Goal: Navigation & Orientation: Find specific page/section

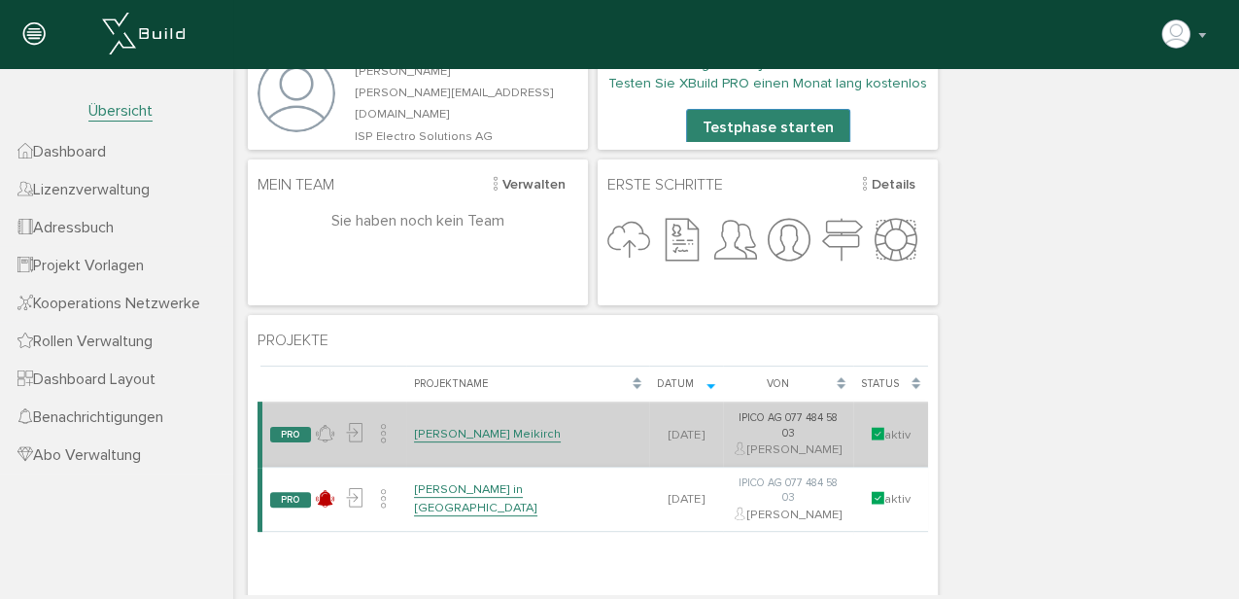
scroll to position [194, 0]
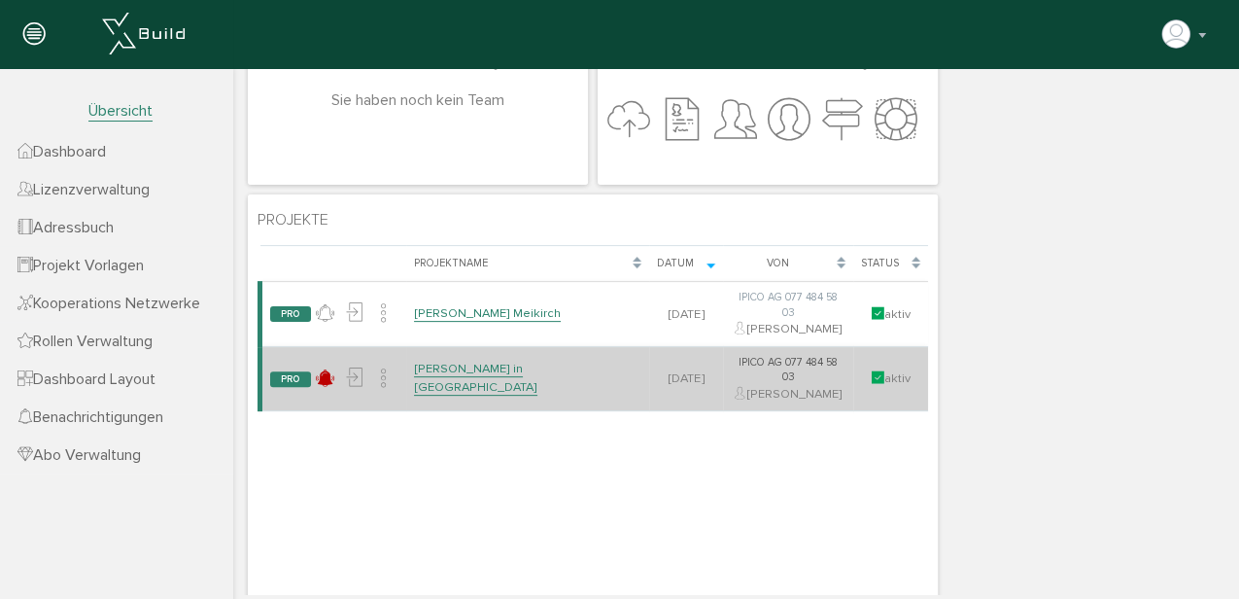
click at [472, 362] on link "[PERSON_NAME] in [GEOGRAPHIC_DATA]" at bounding box center [475, 377] width 123 height 34
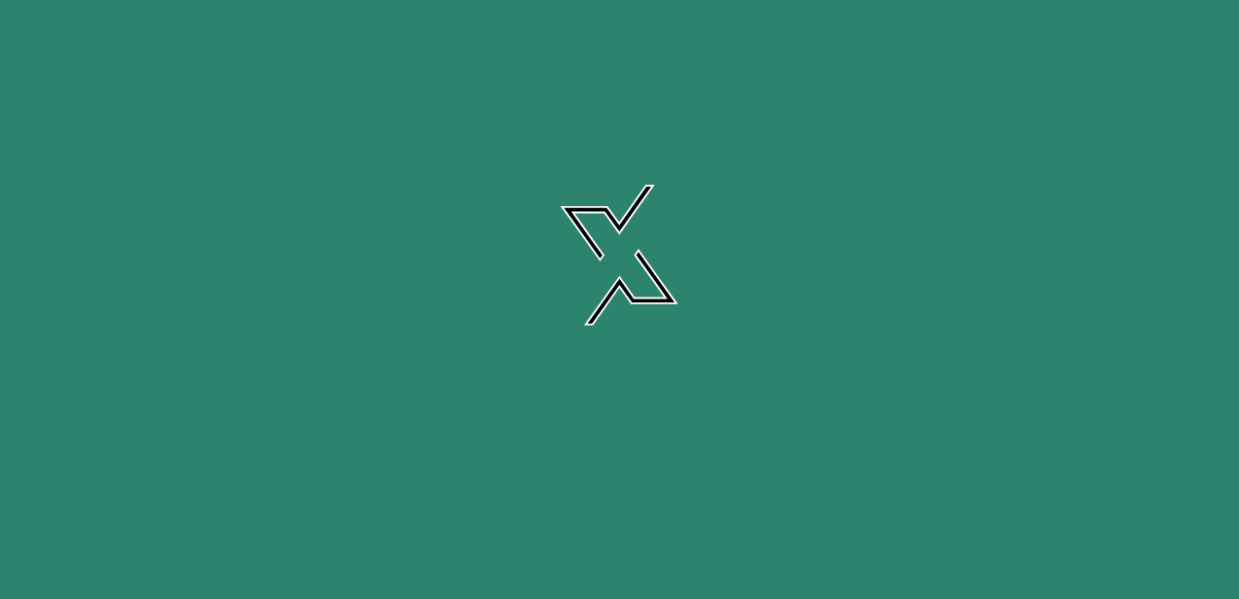
scroll to position [0, 0]
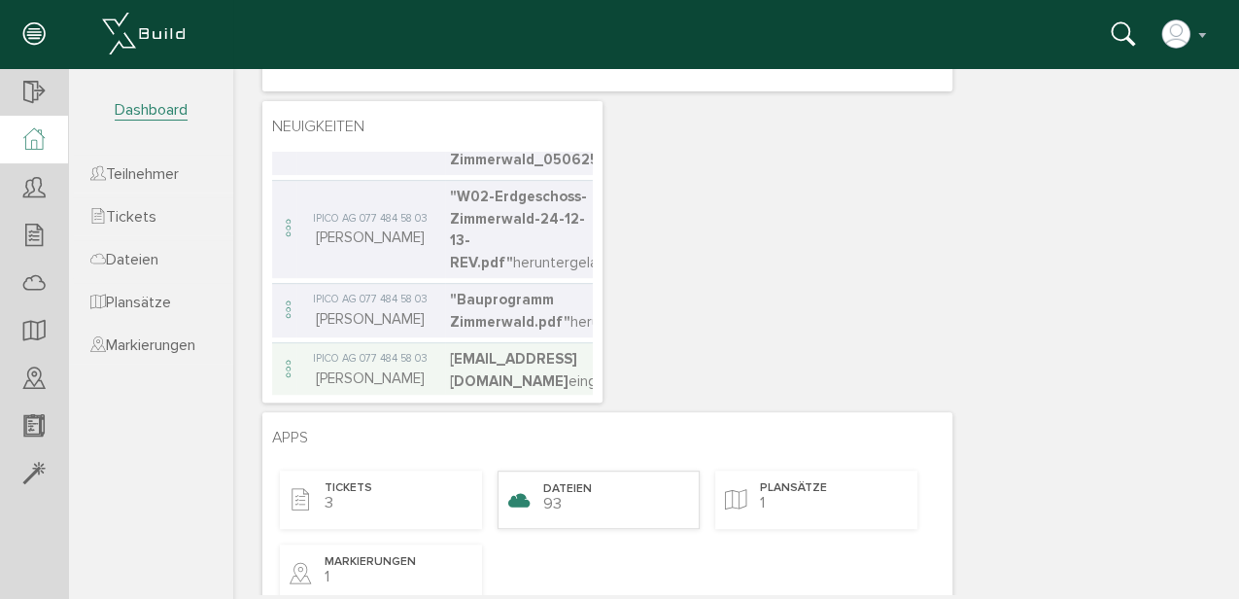
scroll to position [389, 0]
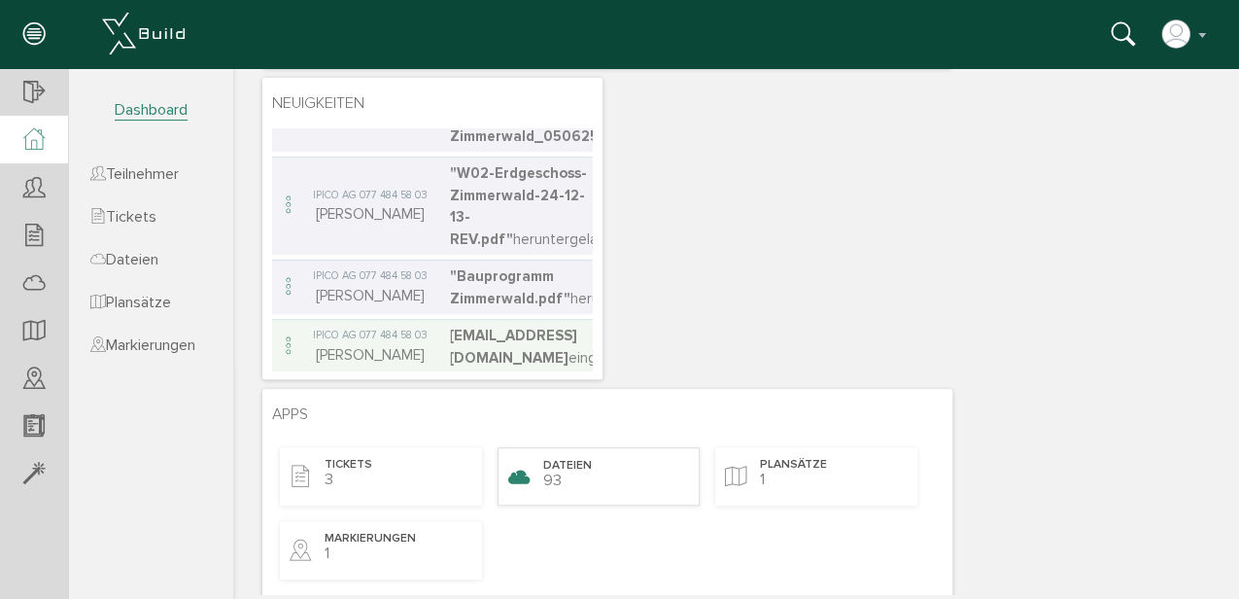
click at [600, 490] on div "Dateien 93" at bounding box center [598, 476] width 202 height 58
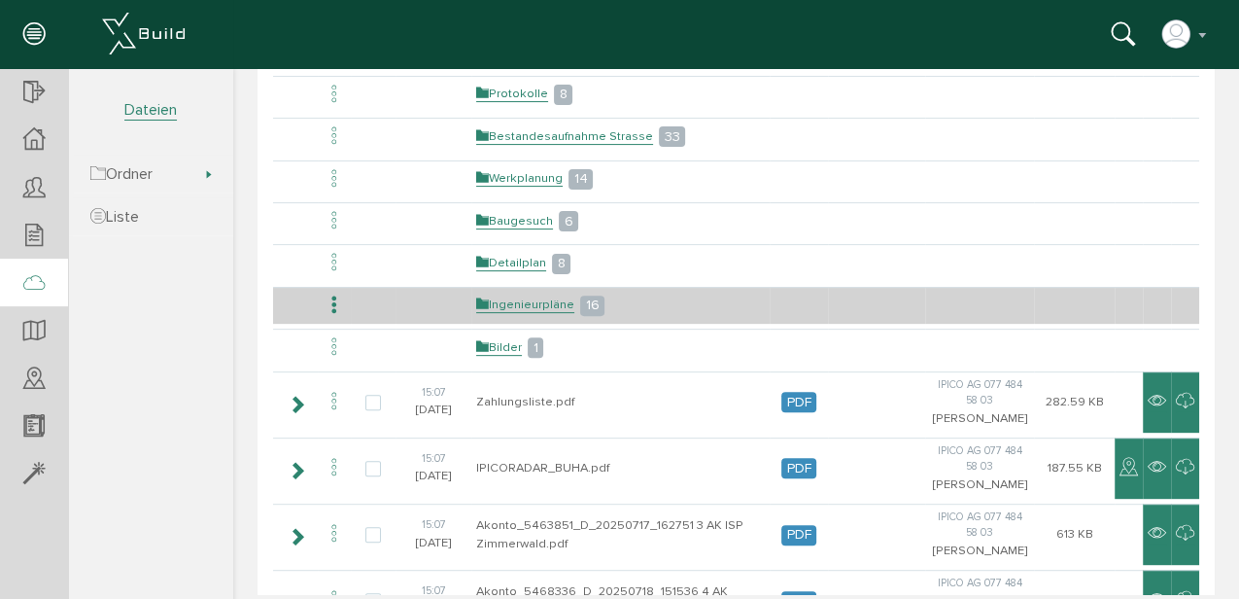
scroll to position [258, 0]
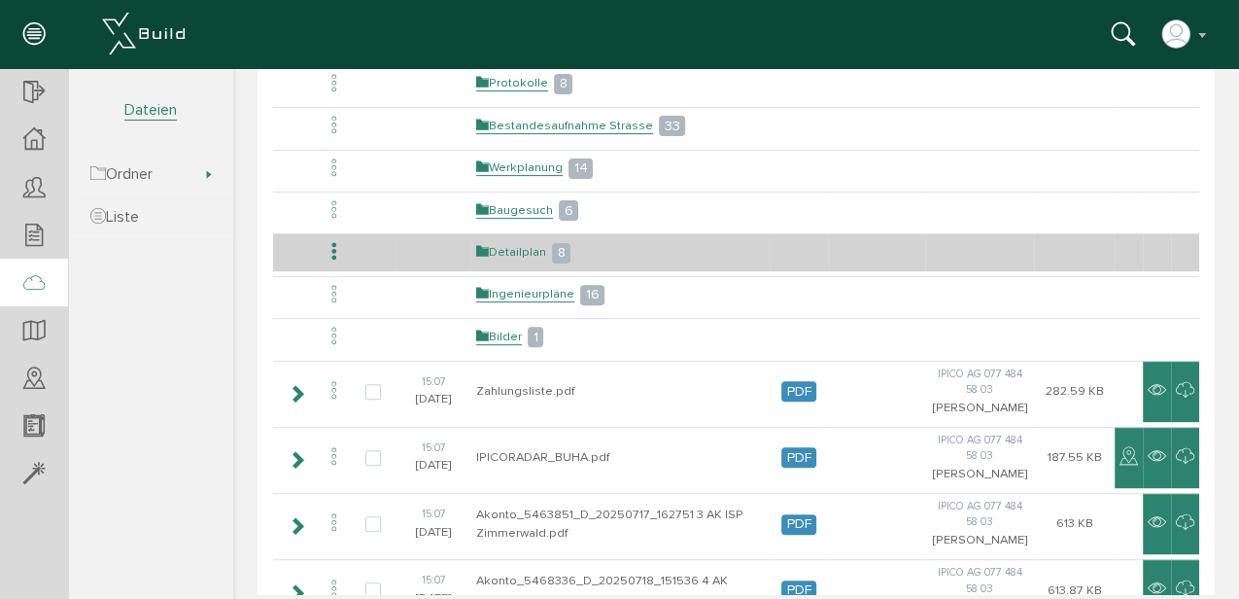
click at [529, 248] on link "Detailplan" at bounding box center [511, 252] width 70 height 17
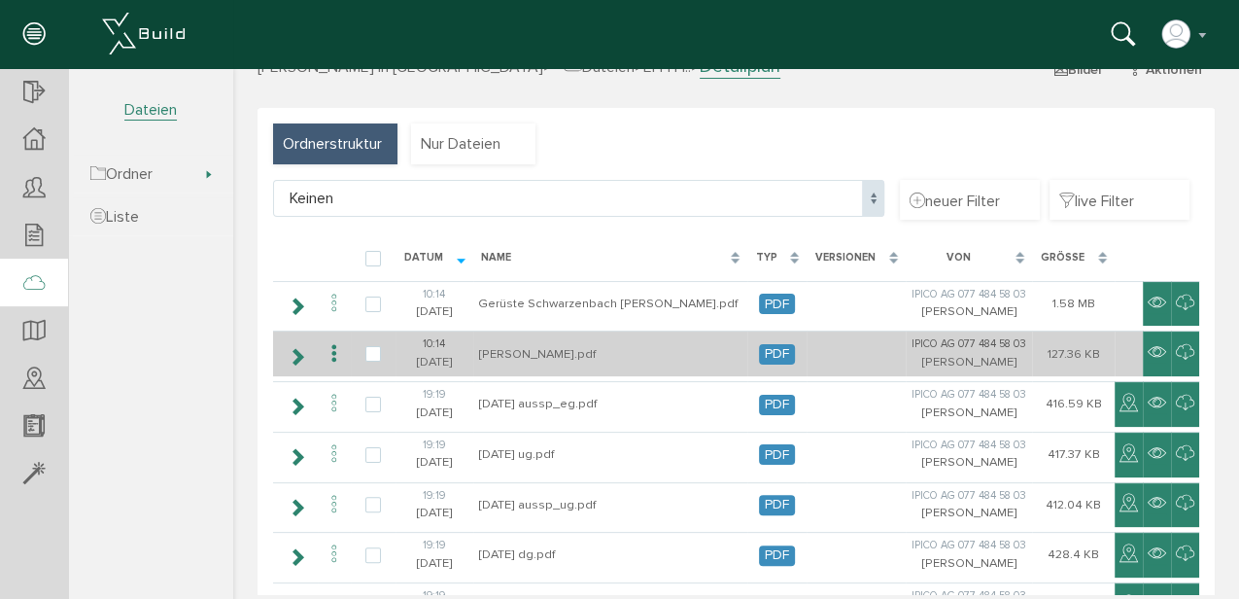
scroll to position [64, 0]
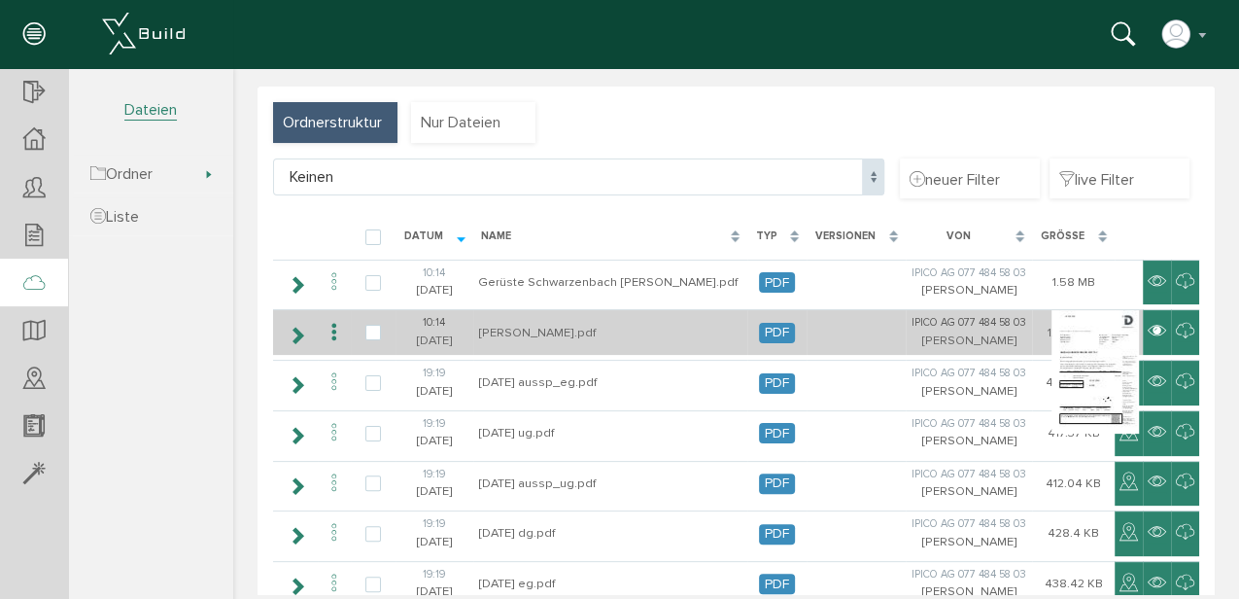
click at [1148, 337] on icon at bounding box center [1157, 331] width 18 height 23
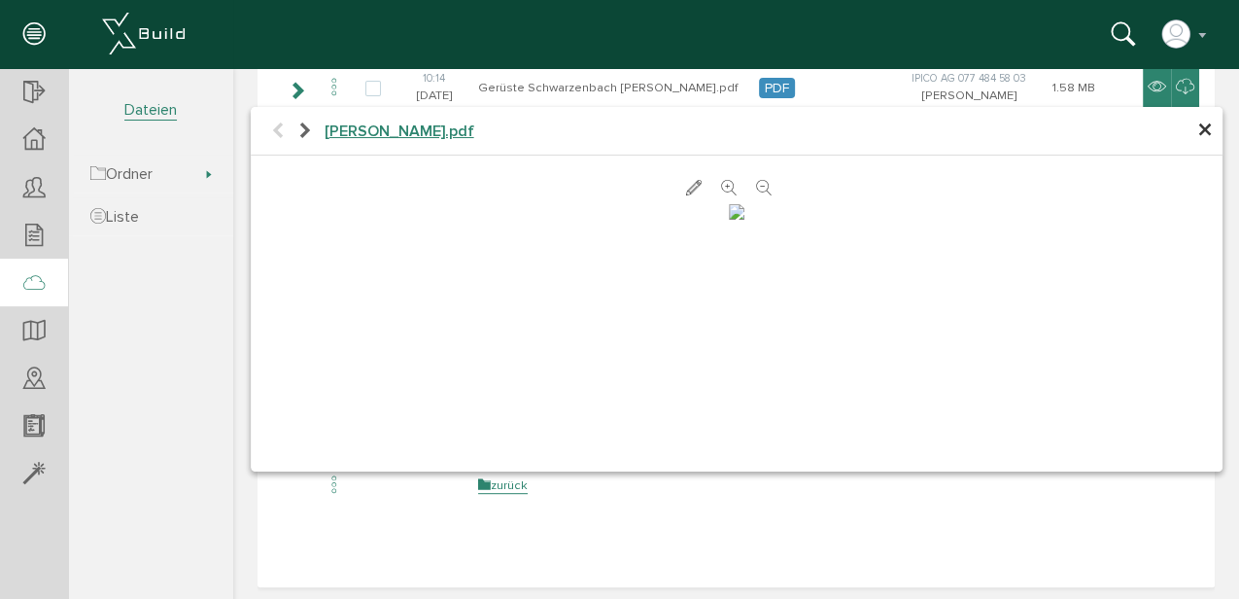
scroll to position [259, 0]
click at [1200, 138] on span "×" at bounding box center [1205, 131] width 16 height 38
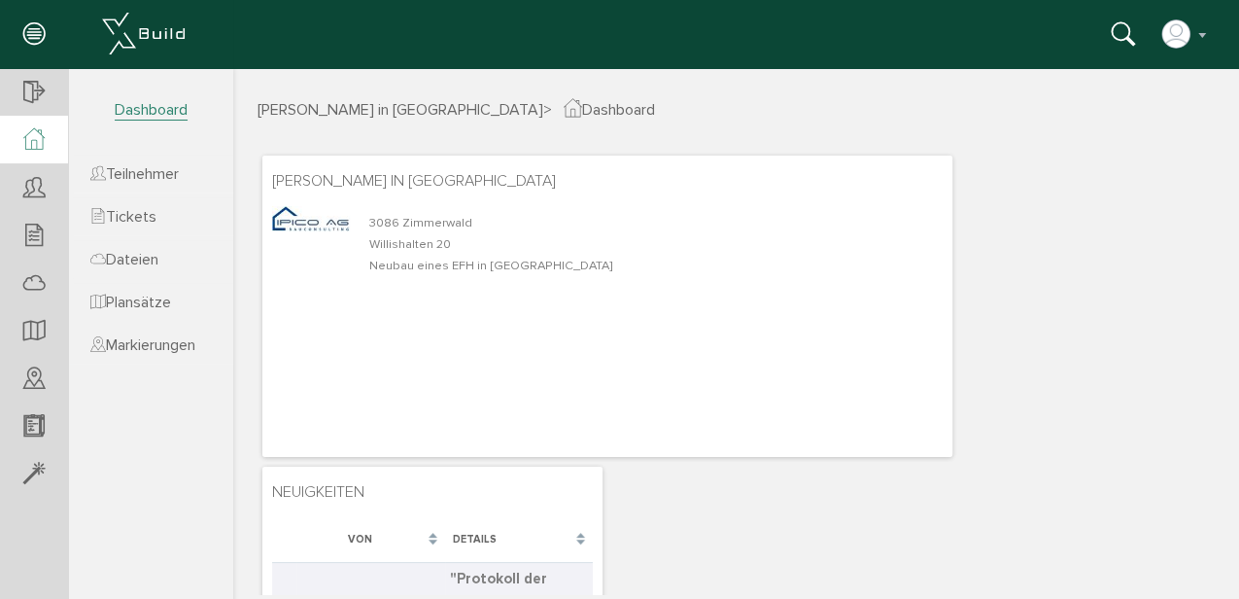
click at [28, 136] on icon at bounding box center [33, 139] width 21 height 22
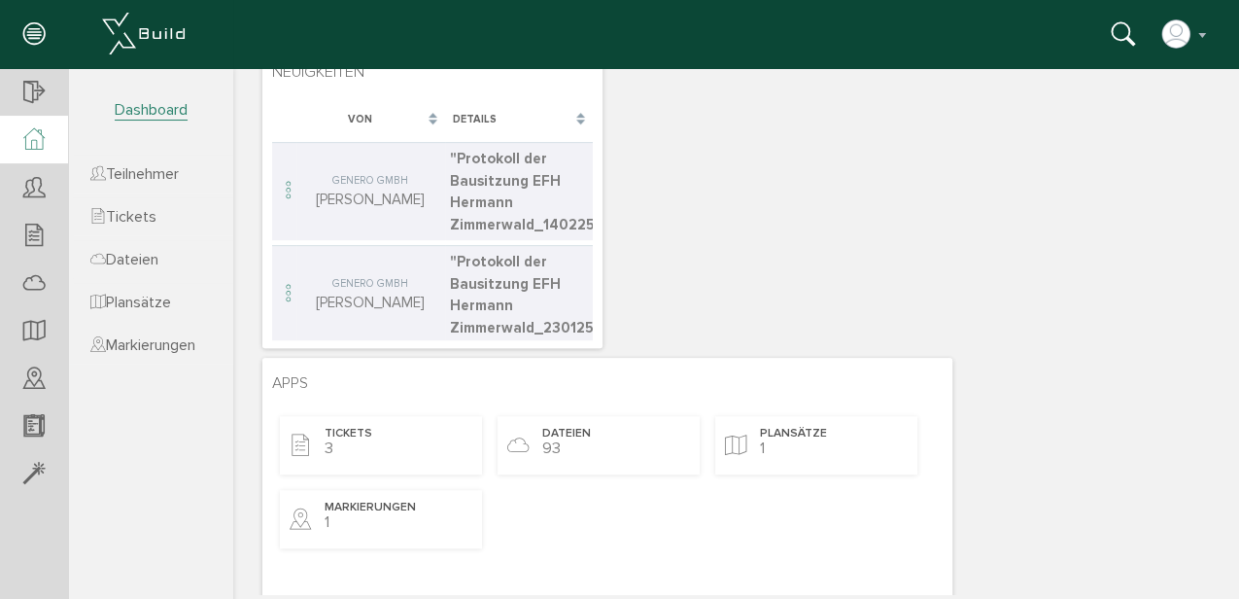
scroll to position [258, 0]
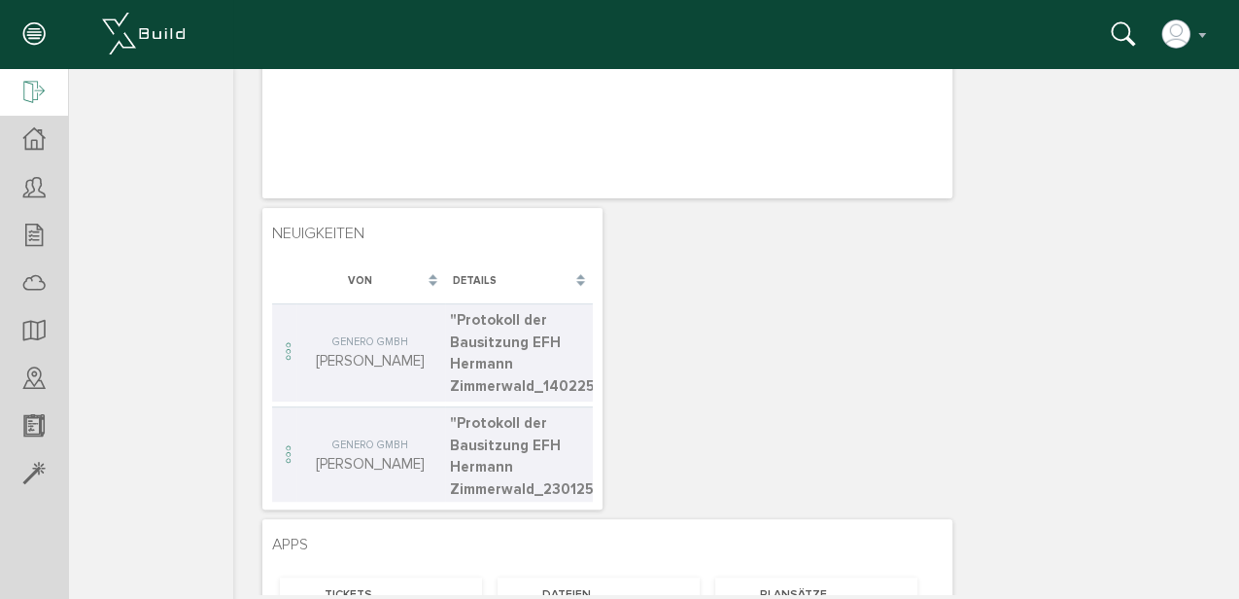
click at [42, 85] on icon at bounding box center [33, 93] width 21 height 27
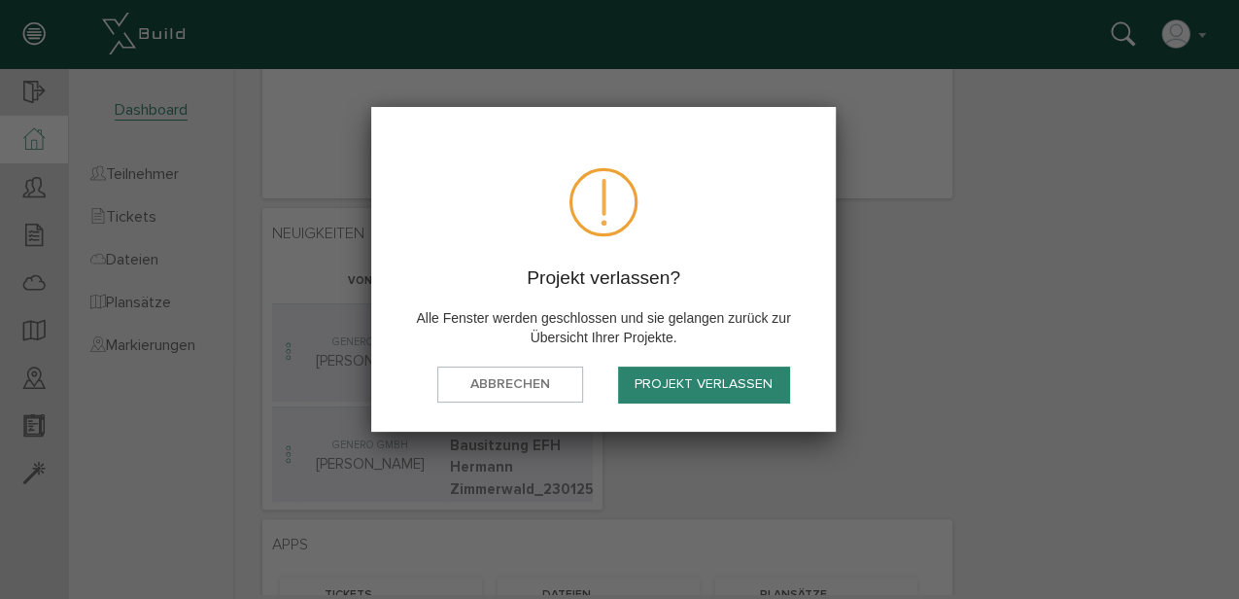
click at [696, 384] on button "Projekt verlassen" at bounding box center [703, 384] width 171 height 36
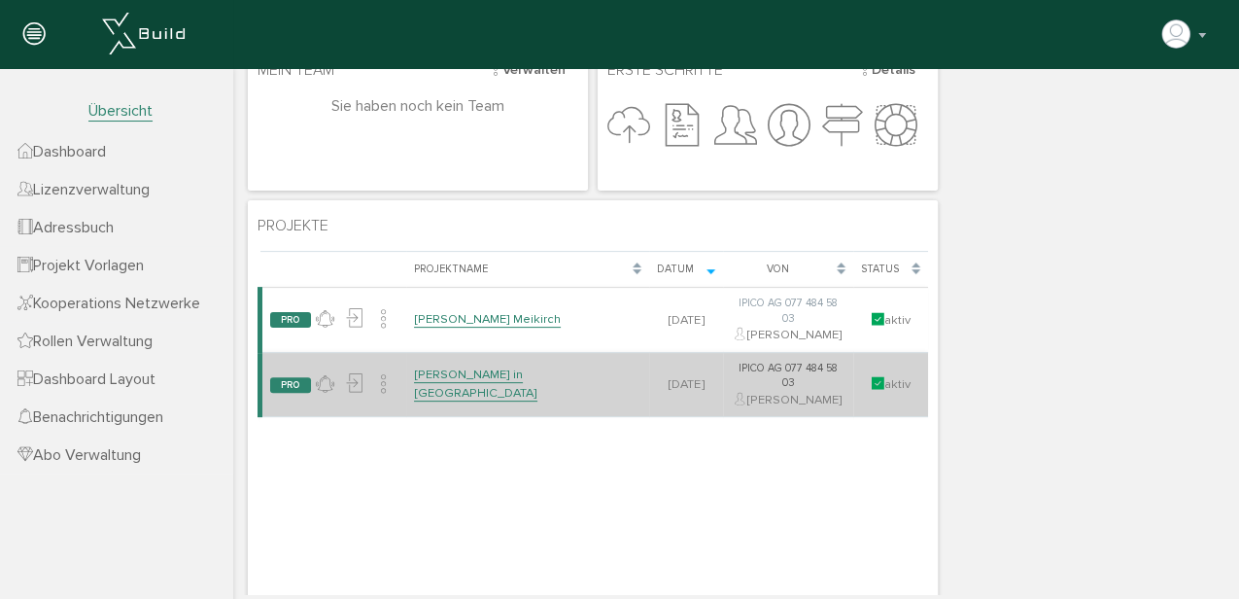
scroll to position [194, 0]
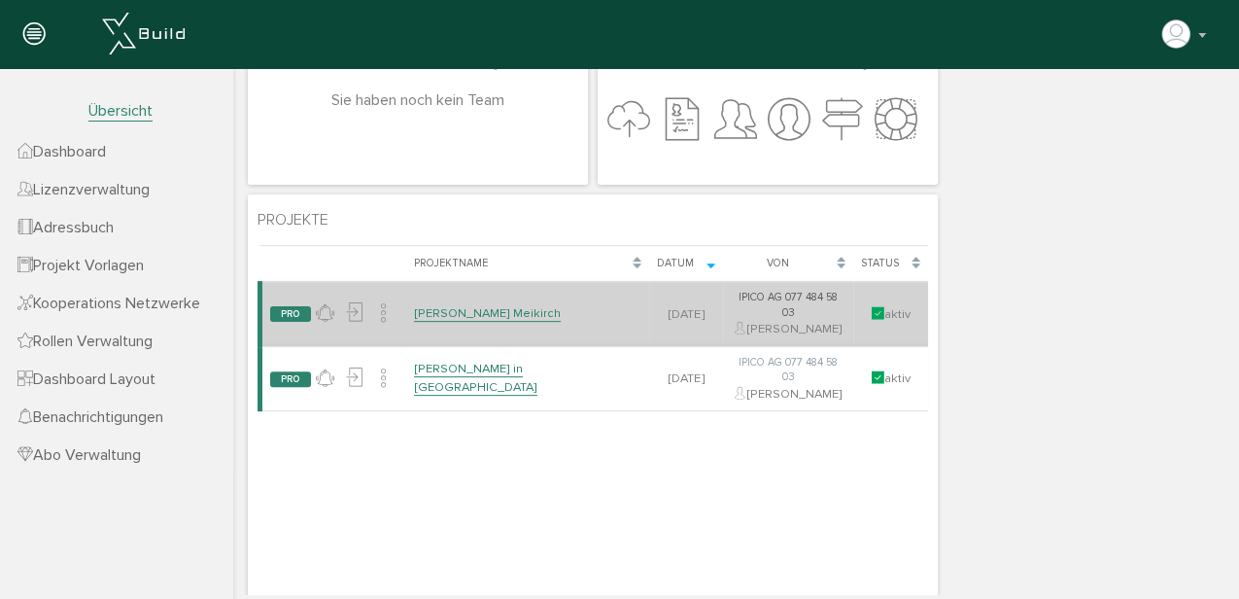
click at [478, 307] on link "[PERSON_NAME] Meikirch" at bounding box center [487, 313] width 147 height 17
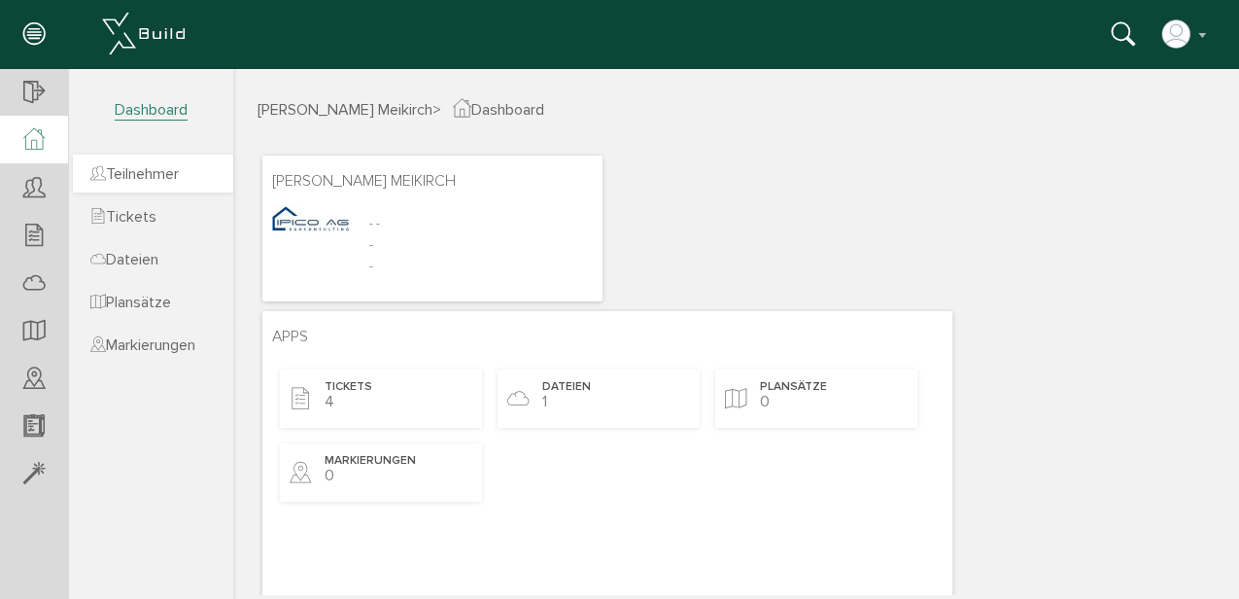
click at [142, 171] on span "Teilnehmer" at bounding box center [134, 173] width 88 height 19
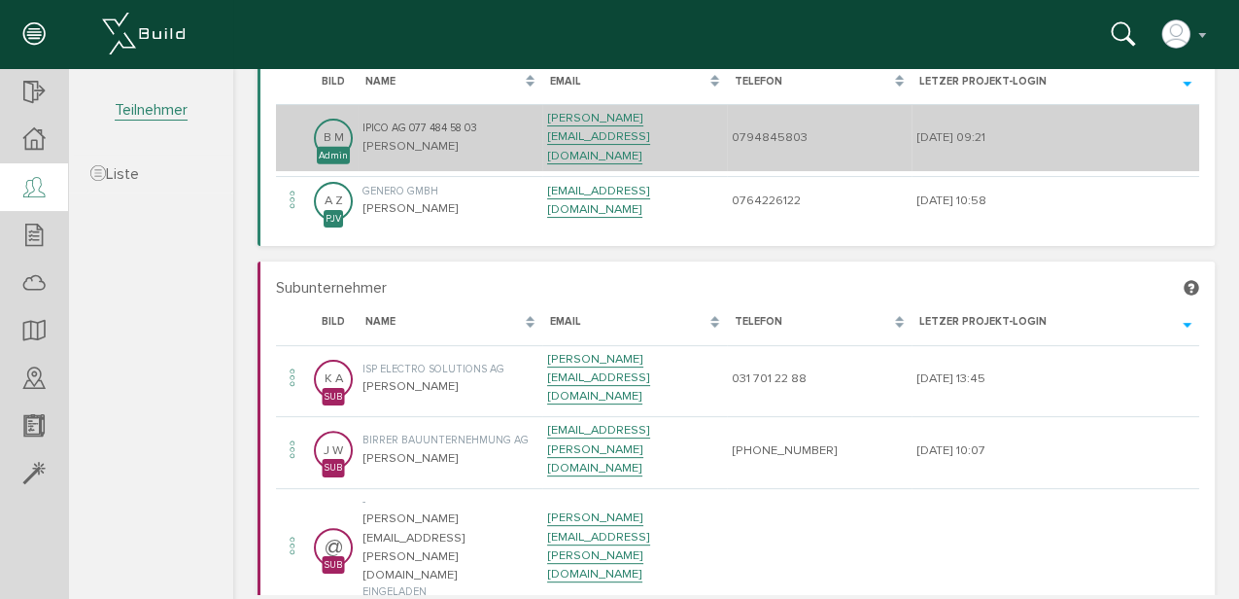
scroll to position [194, 0]
